Goal: Find specific page/section: Find specific page/section

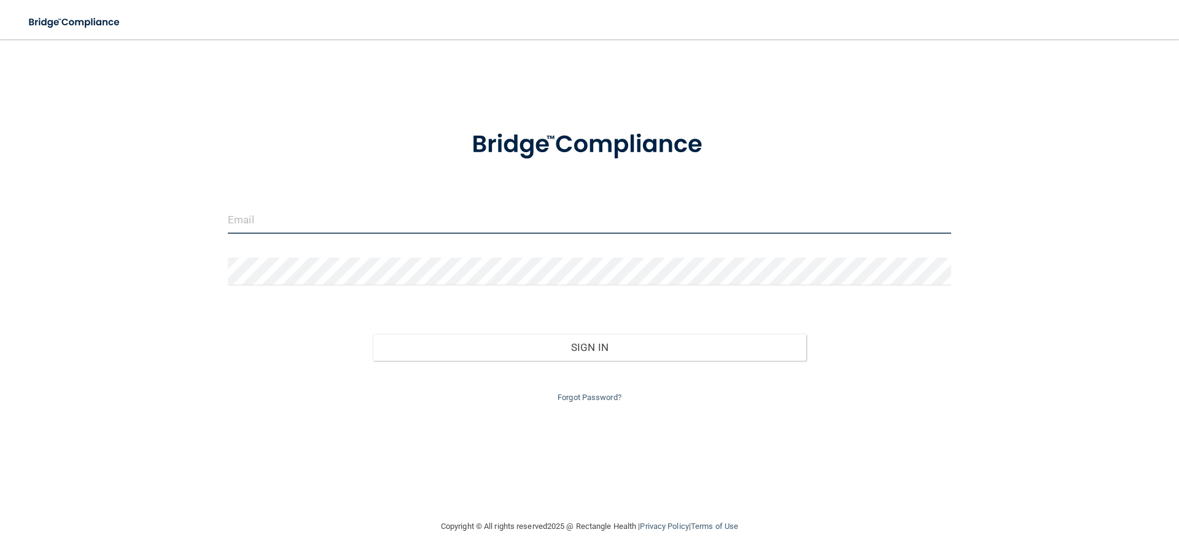
type input "[PERSON_NAME][EMAIL_ADDRESS][DOMAIN_NAME]"
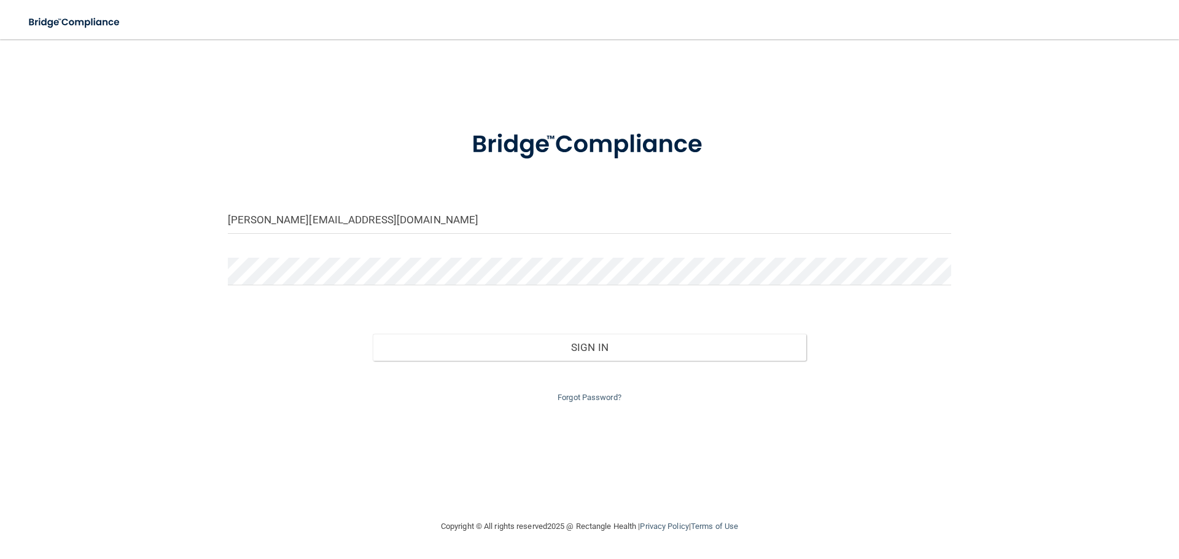
click at [638, 361] on div "Forgot Password?" at bounding box center [590, 383] width 742 height 44
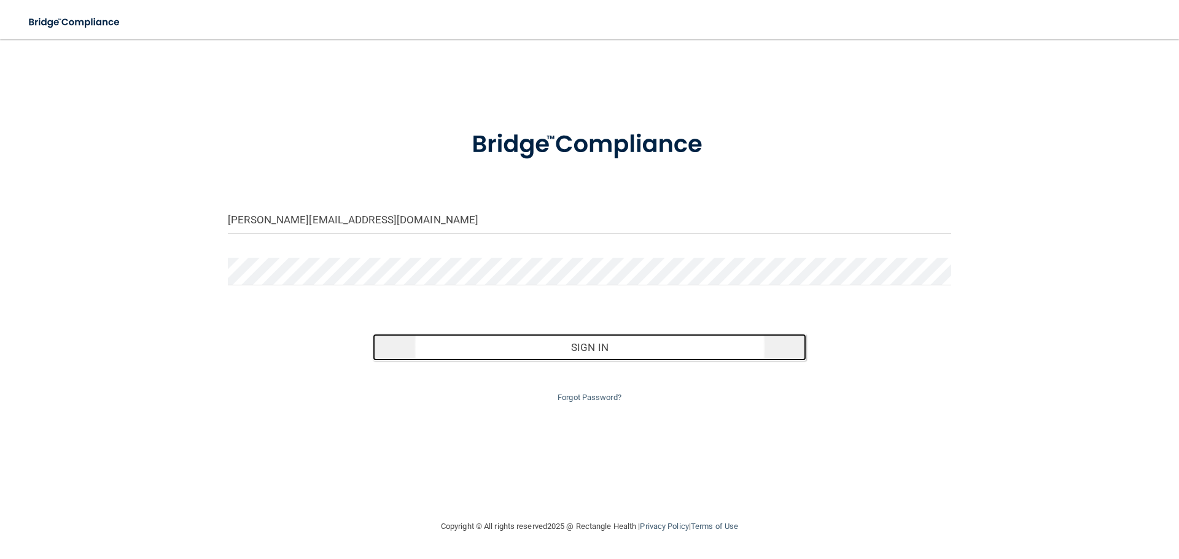
click at [636, 337] on button "Sign In" at bounding box center [590, 347] width 434 height 27
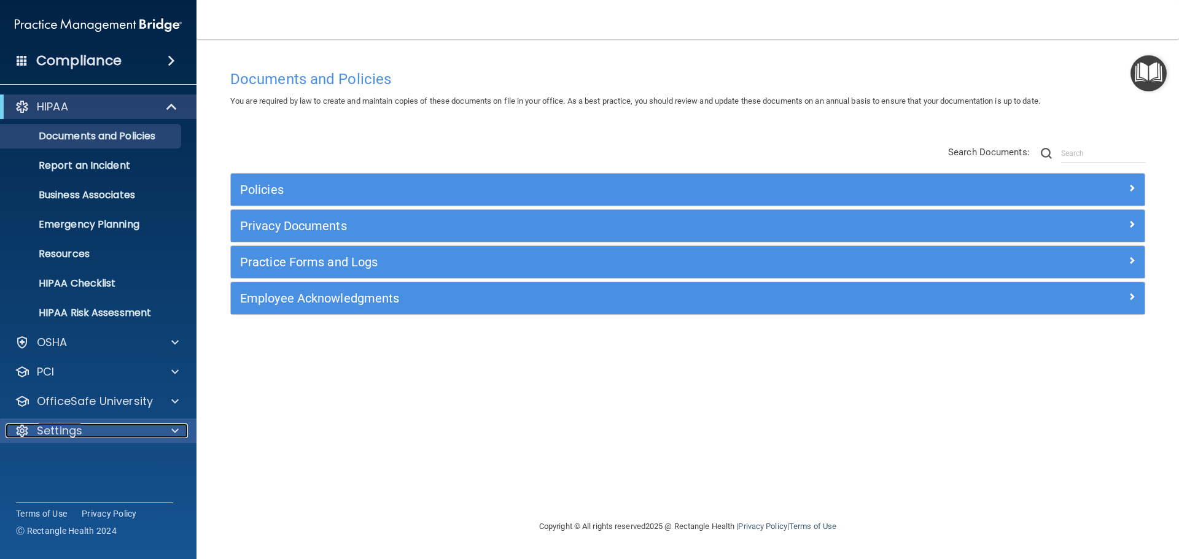
click at [171, 430] on div at bounding box center [173, 431] width 31 height 15
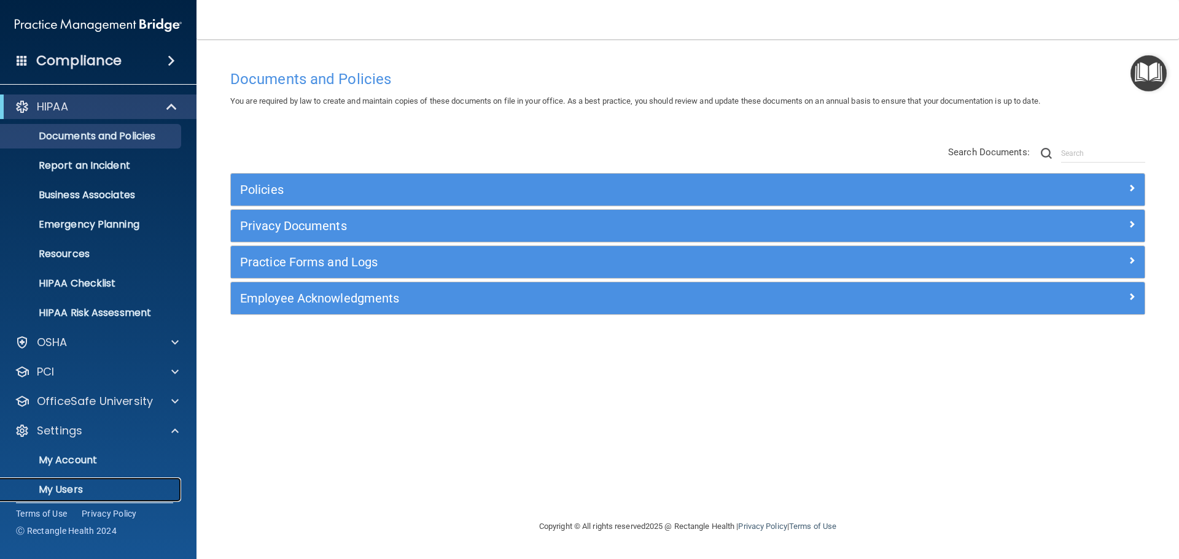
click at [69, 491] on p "My Users" at bounding box center [92, 490] width 168 height 12
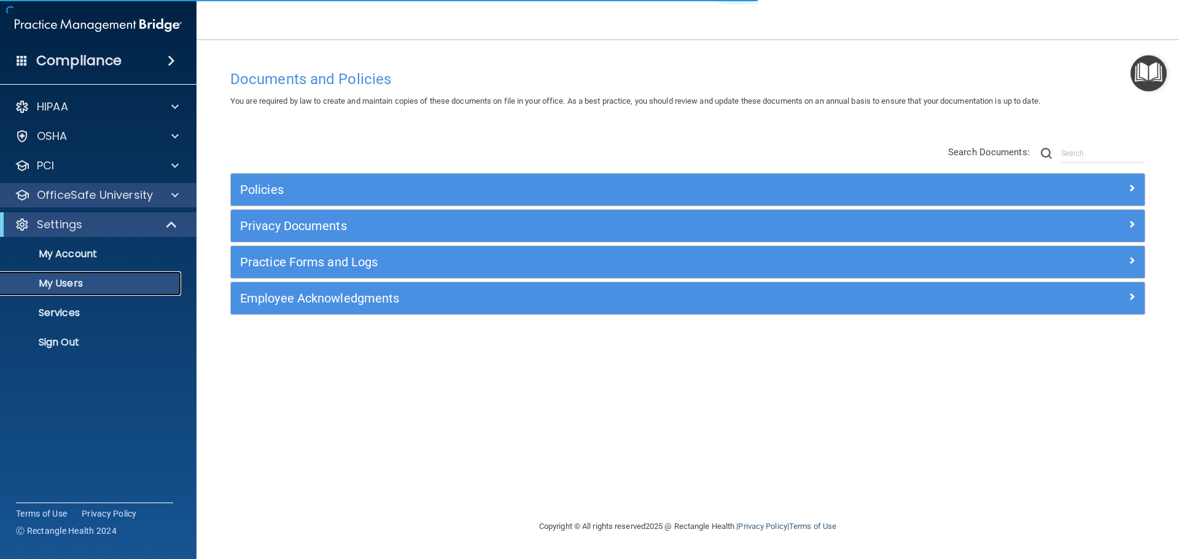
select select "20"
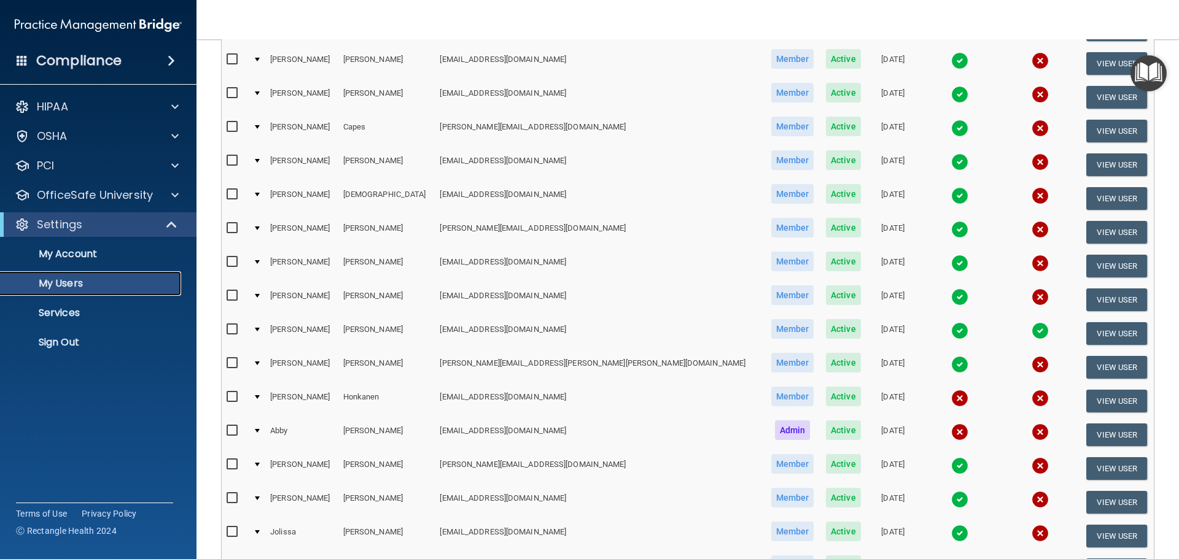
scroll to position [457, 0]
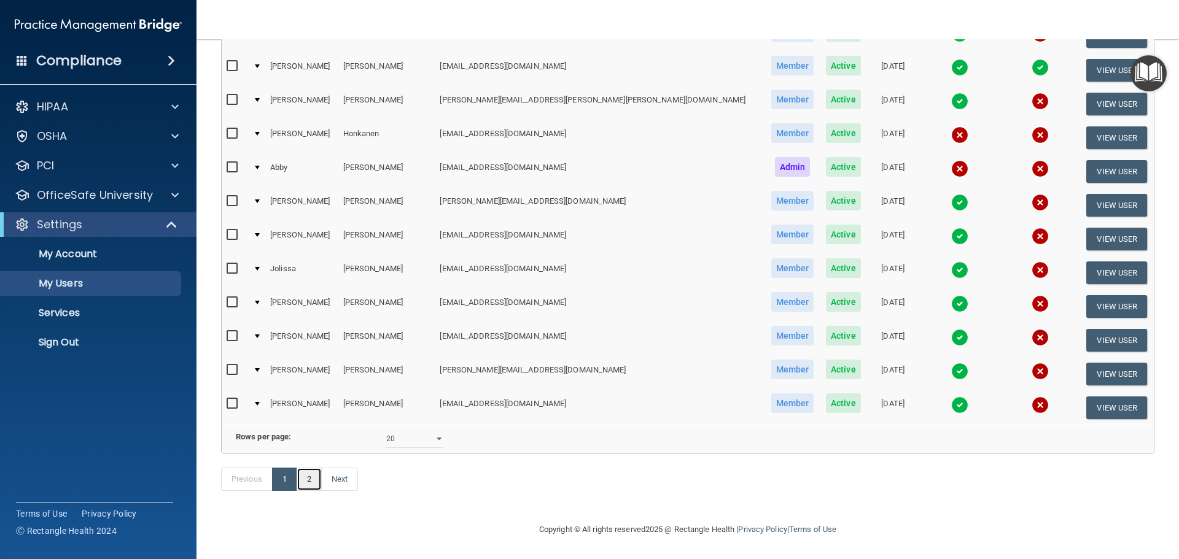
click at [311, 484] on link "2" at bounding box center [309, 479] width 25 height 23
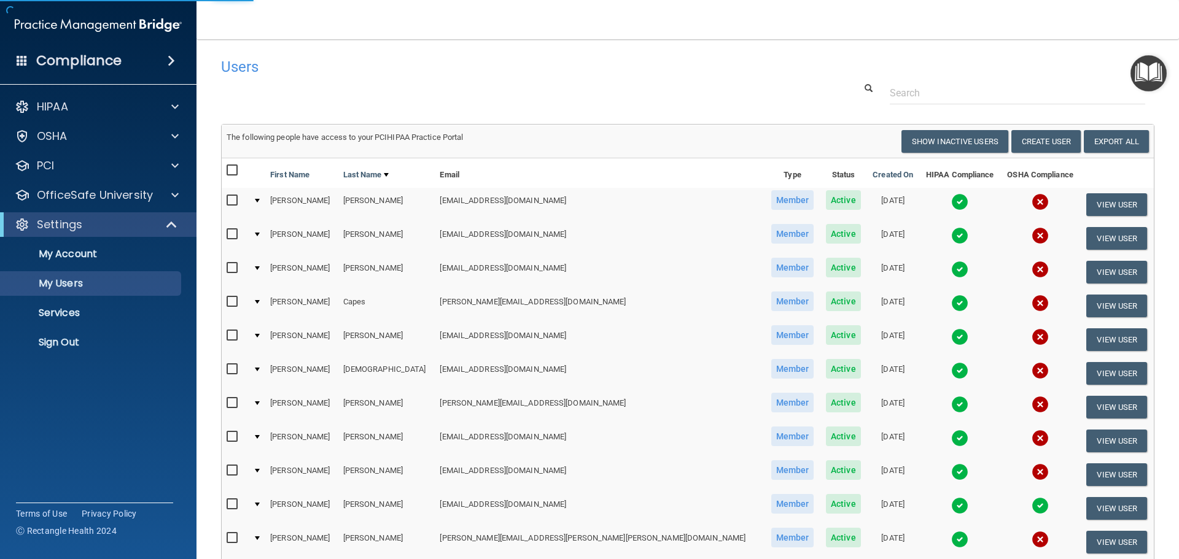
select select "20"
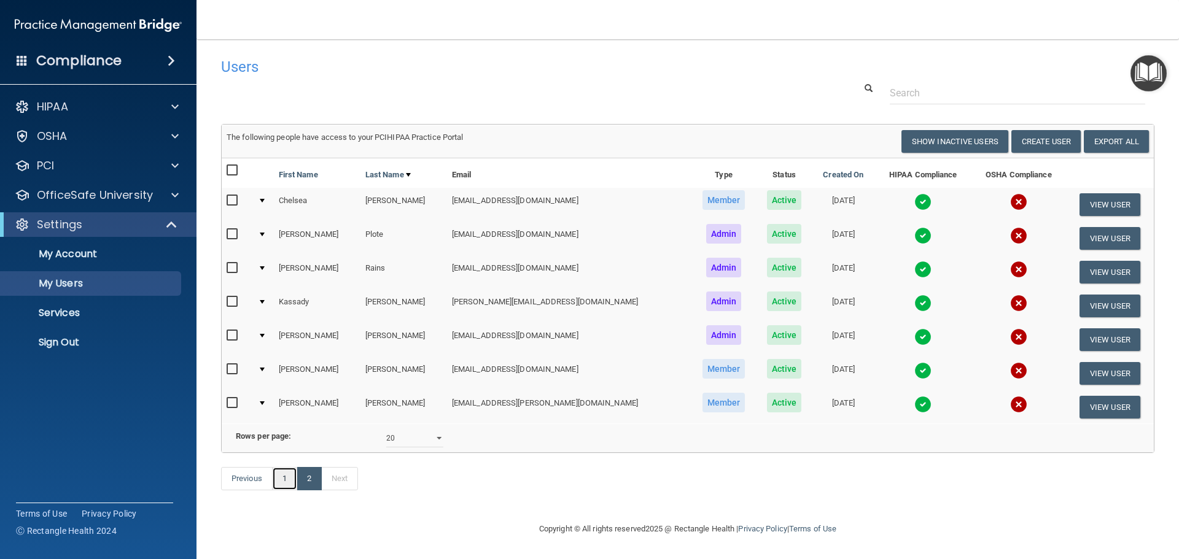
click at [291, 491] on link "1" at bounding box center [284, 478] width 25 height 23
select select "20"
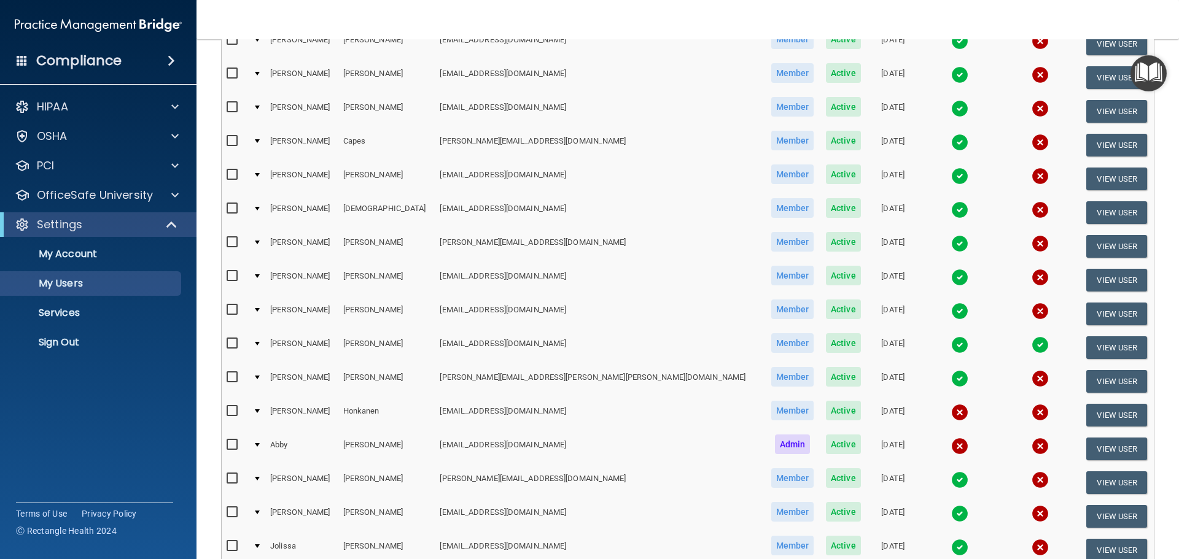
scroll to position [150, 0]
